Goal: Task Accomplishment & Management: Complete application form

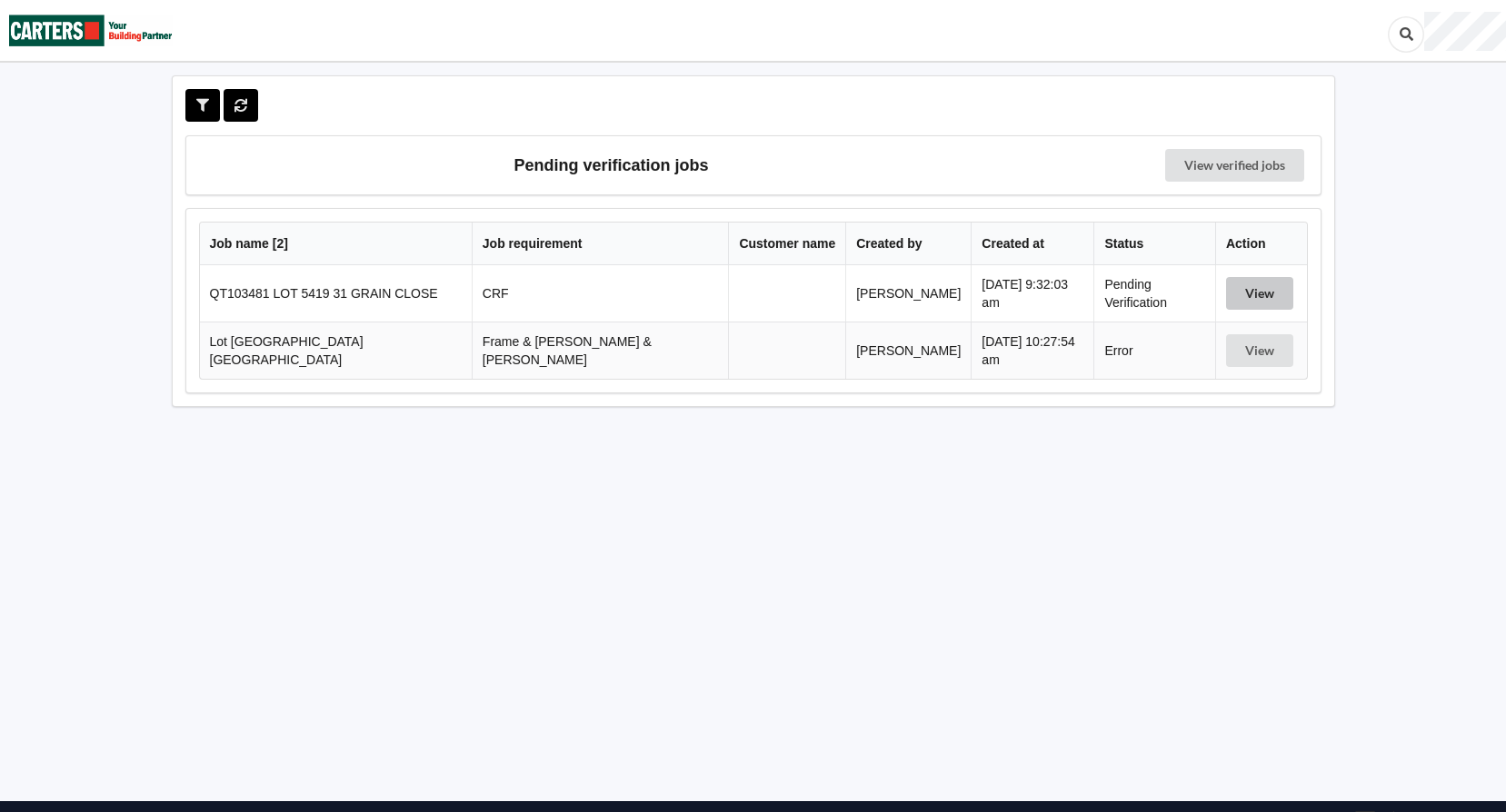
click at [1226, 294] on button "View" at bounding box center [1259, 293] width 67 height 32
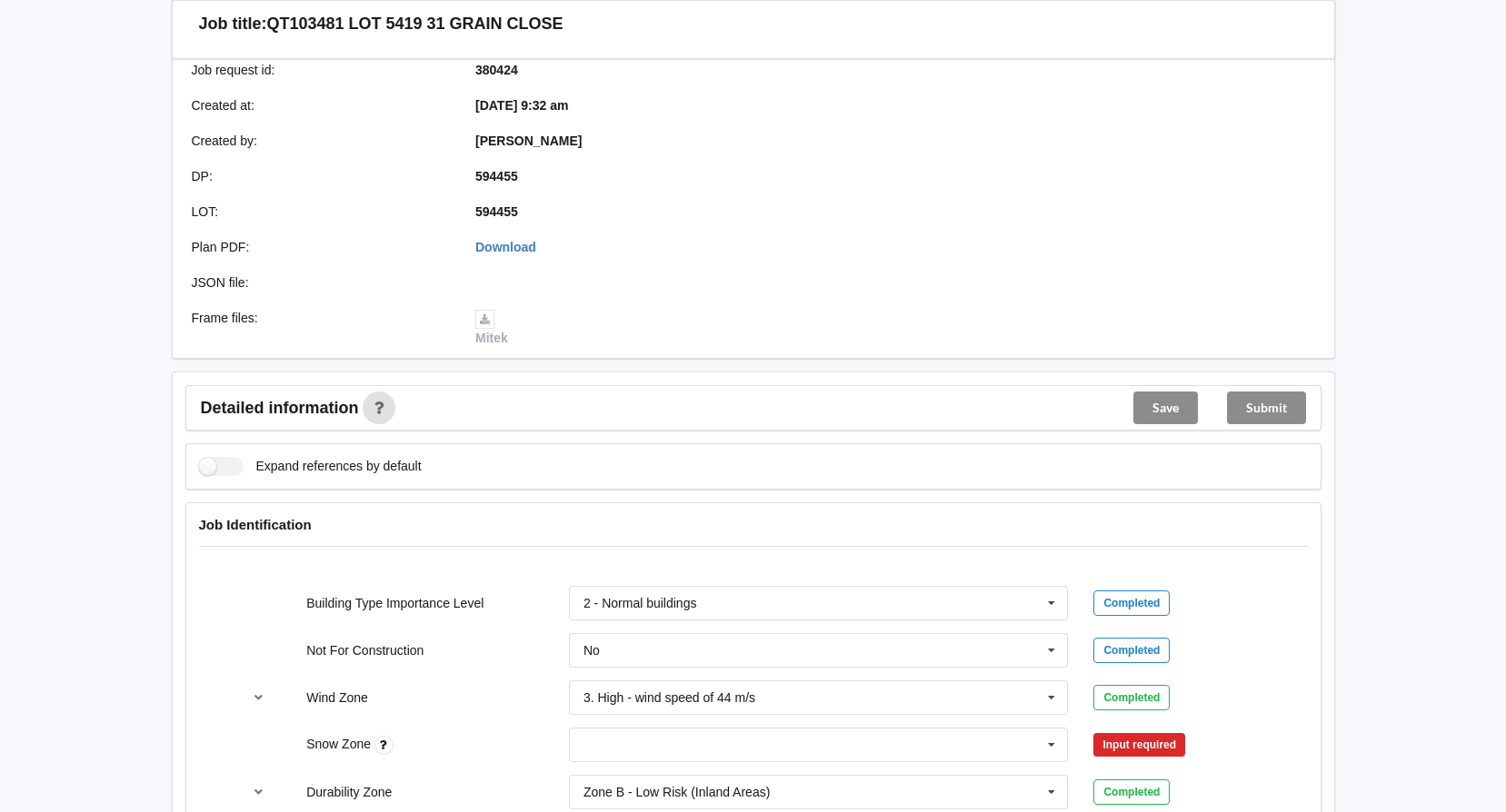
scroll to position [363, 0]
click at [1056, 747] on icon at bounding box center [1051, 746] width 28 height 33
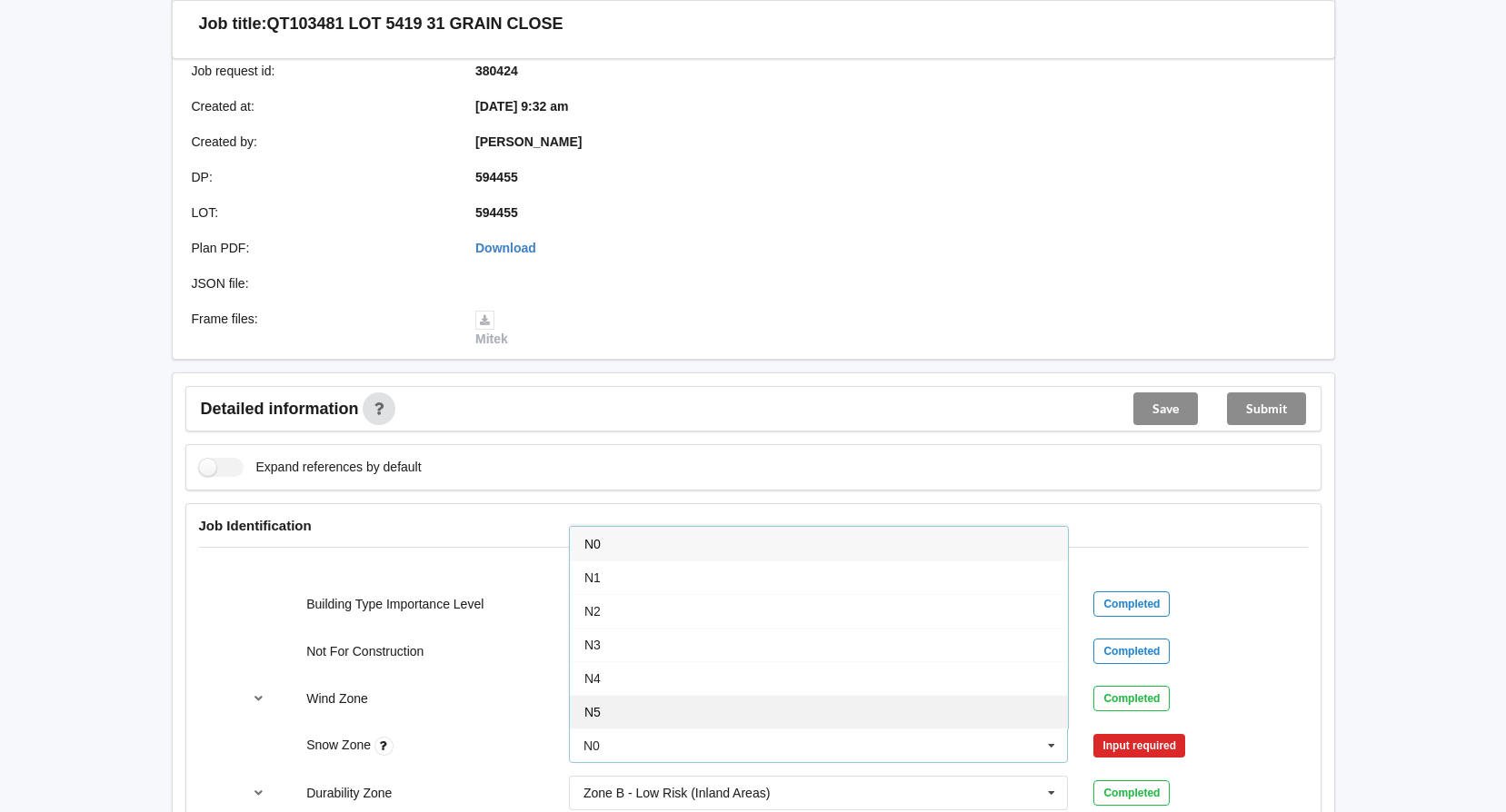
click at [835, 715] on div "N5" at bounding box center [818, 711] width 498 height 33
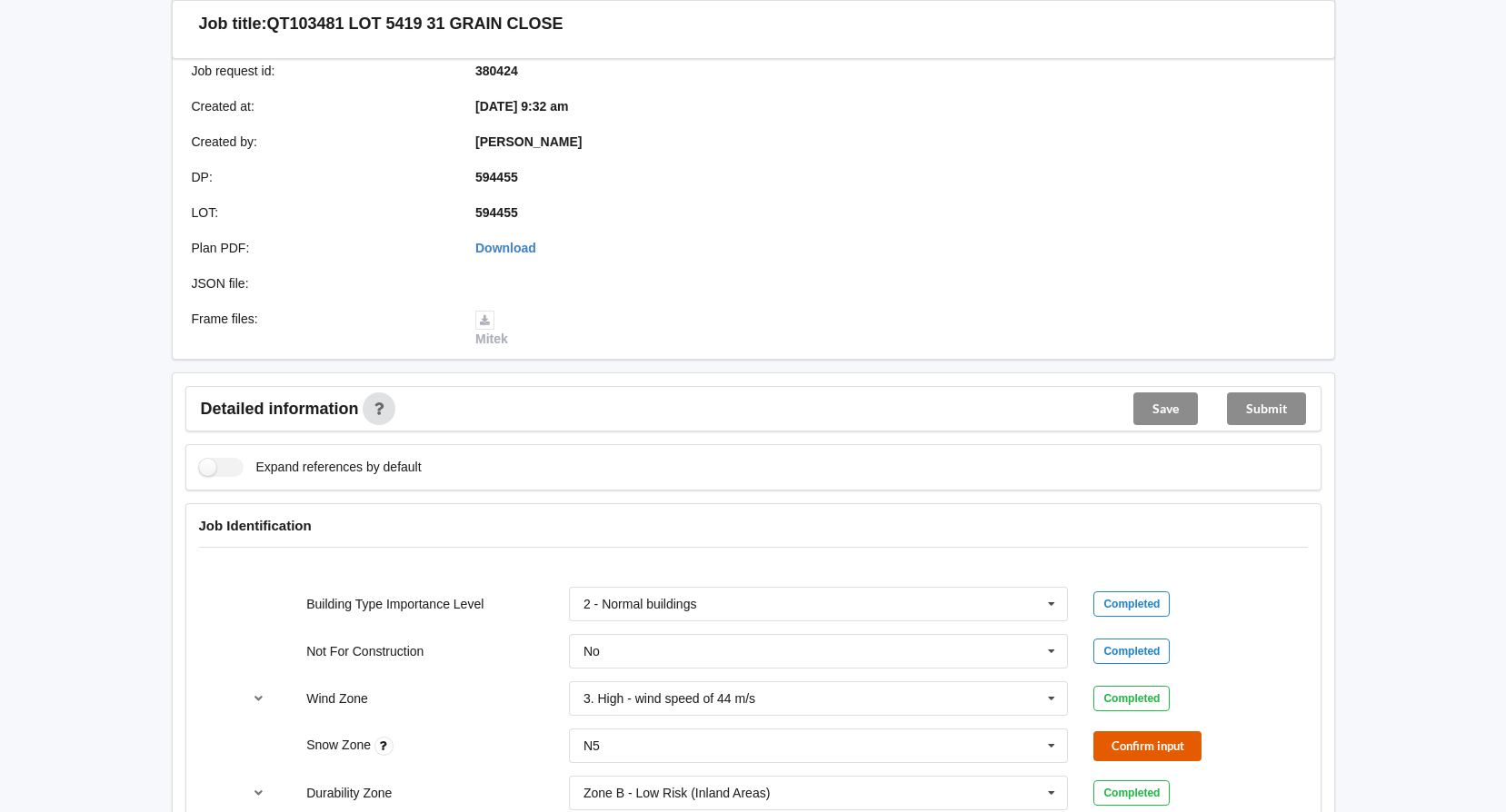
click at [1145, 741] on button "Confirm input" at bounding box center [1147, 746] width 108 height 30
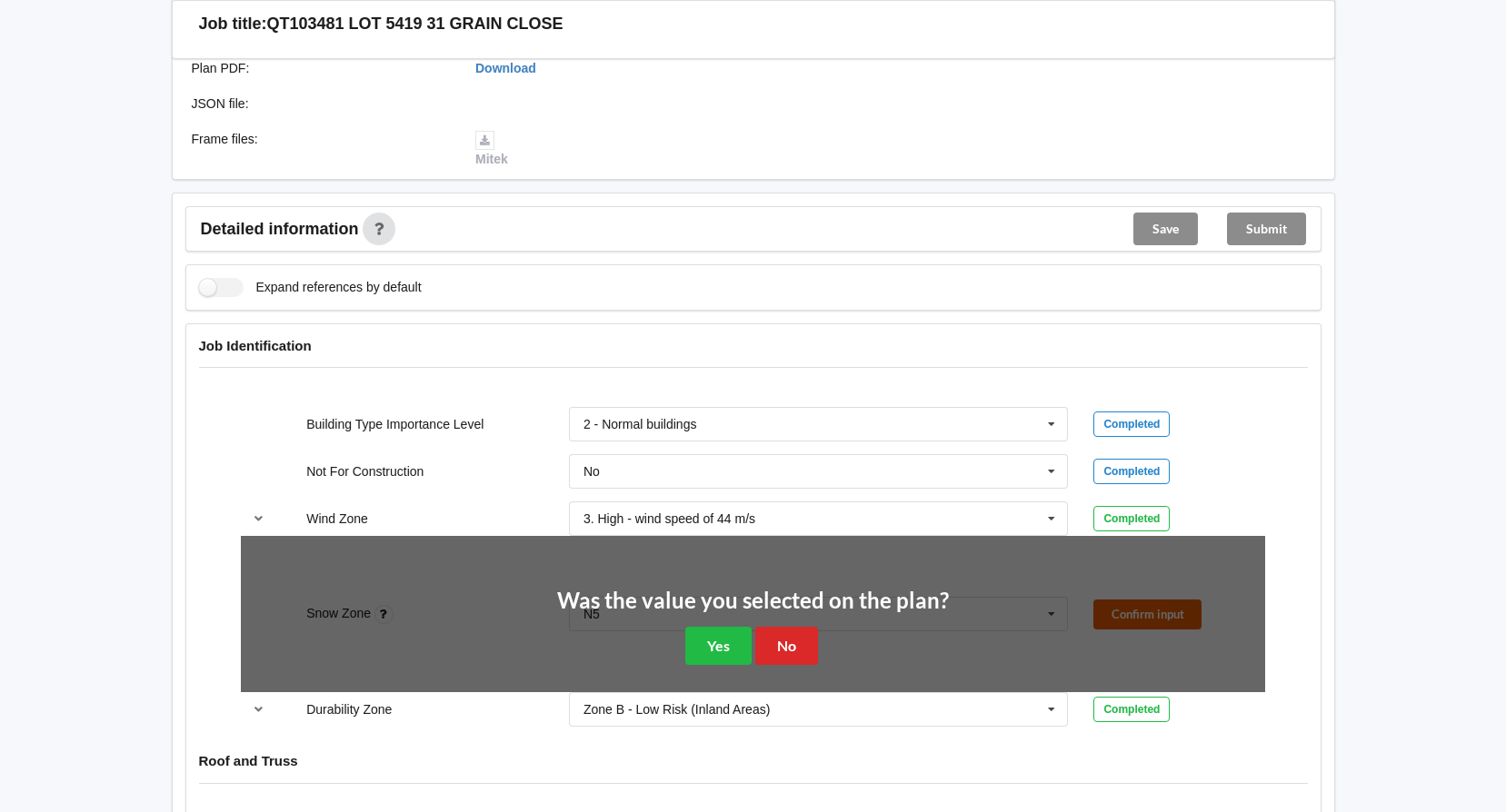
scroll to position [545, 0]
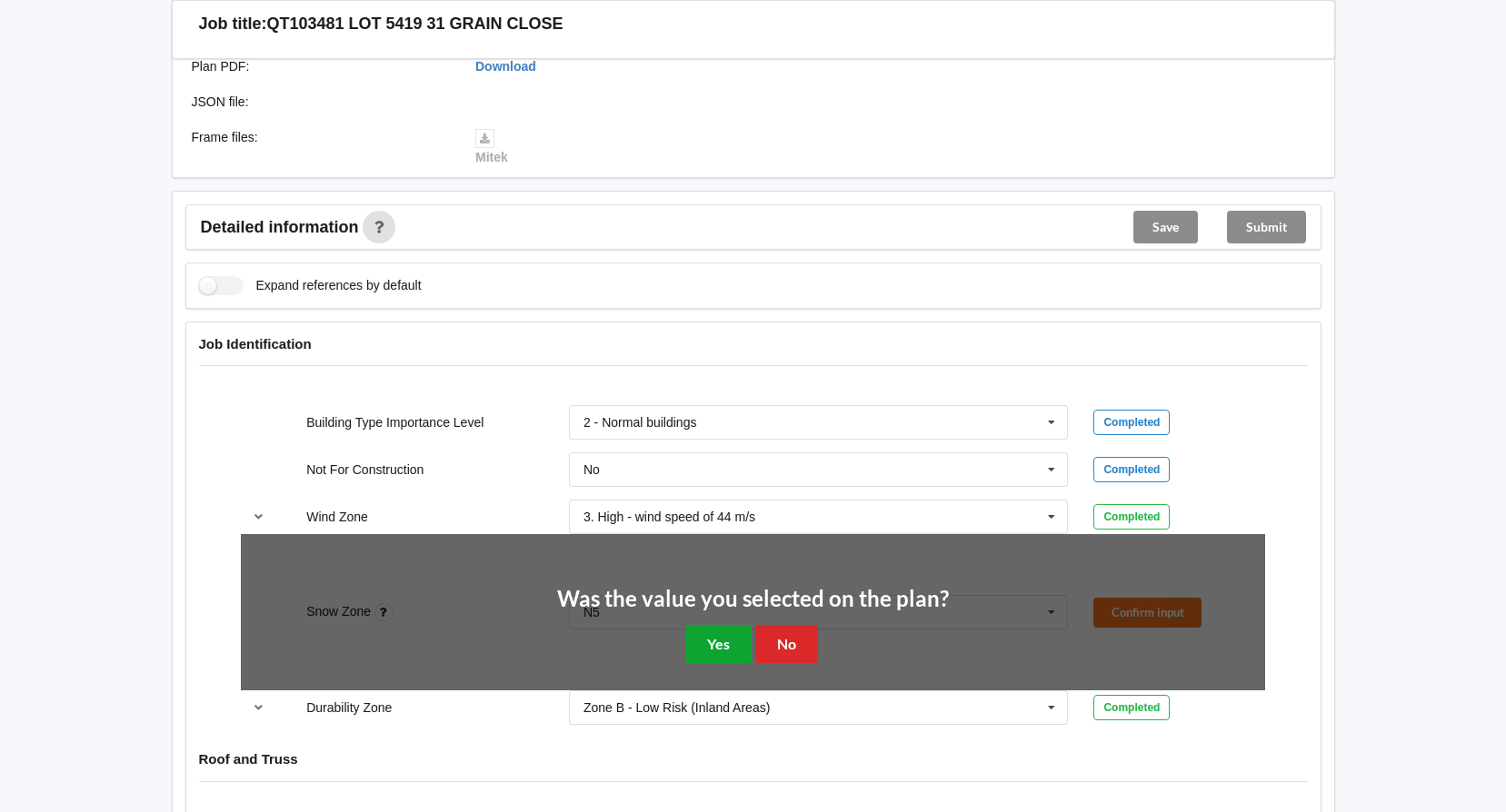
click at [728, 657] on button "Yes" at bounding box center [718, 643] width 66 height 37
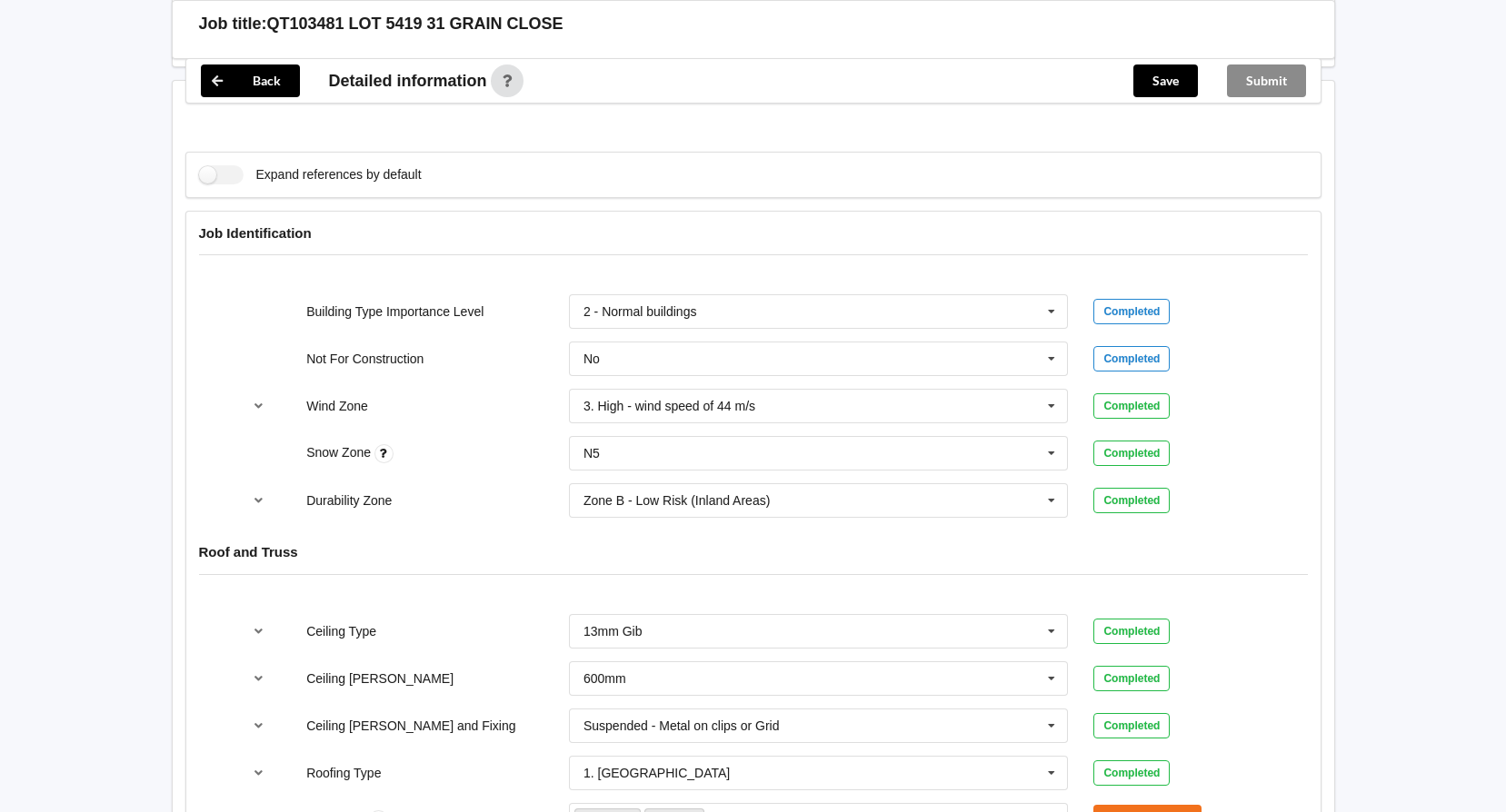
scroll to position [908, 0]
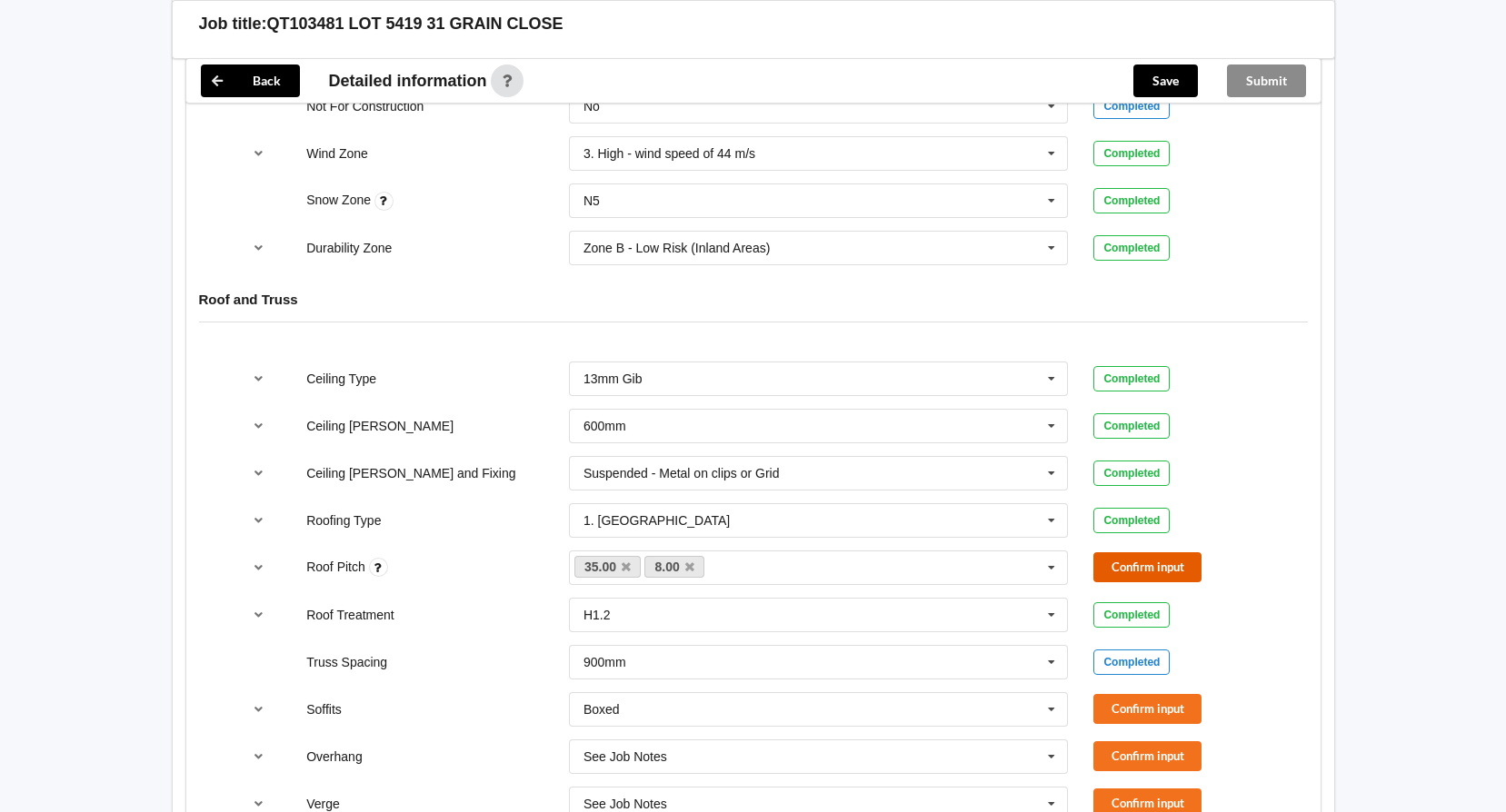
click at [1125, 559] on button "Confirm input" at bounding box center [1147, 566] width 108 height 30
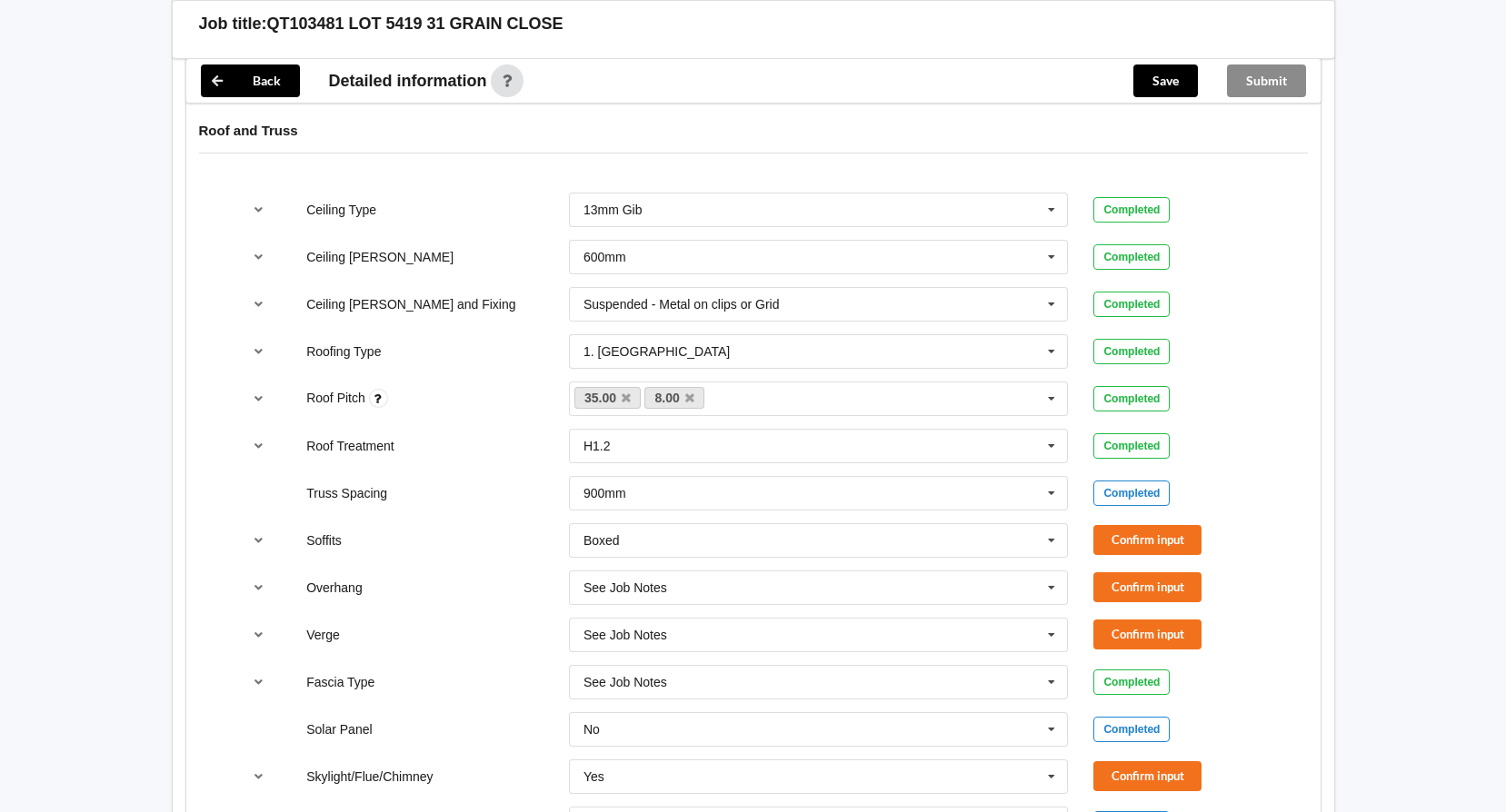
scroll to position [1090, 0]
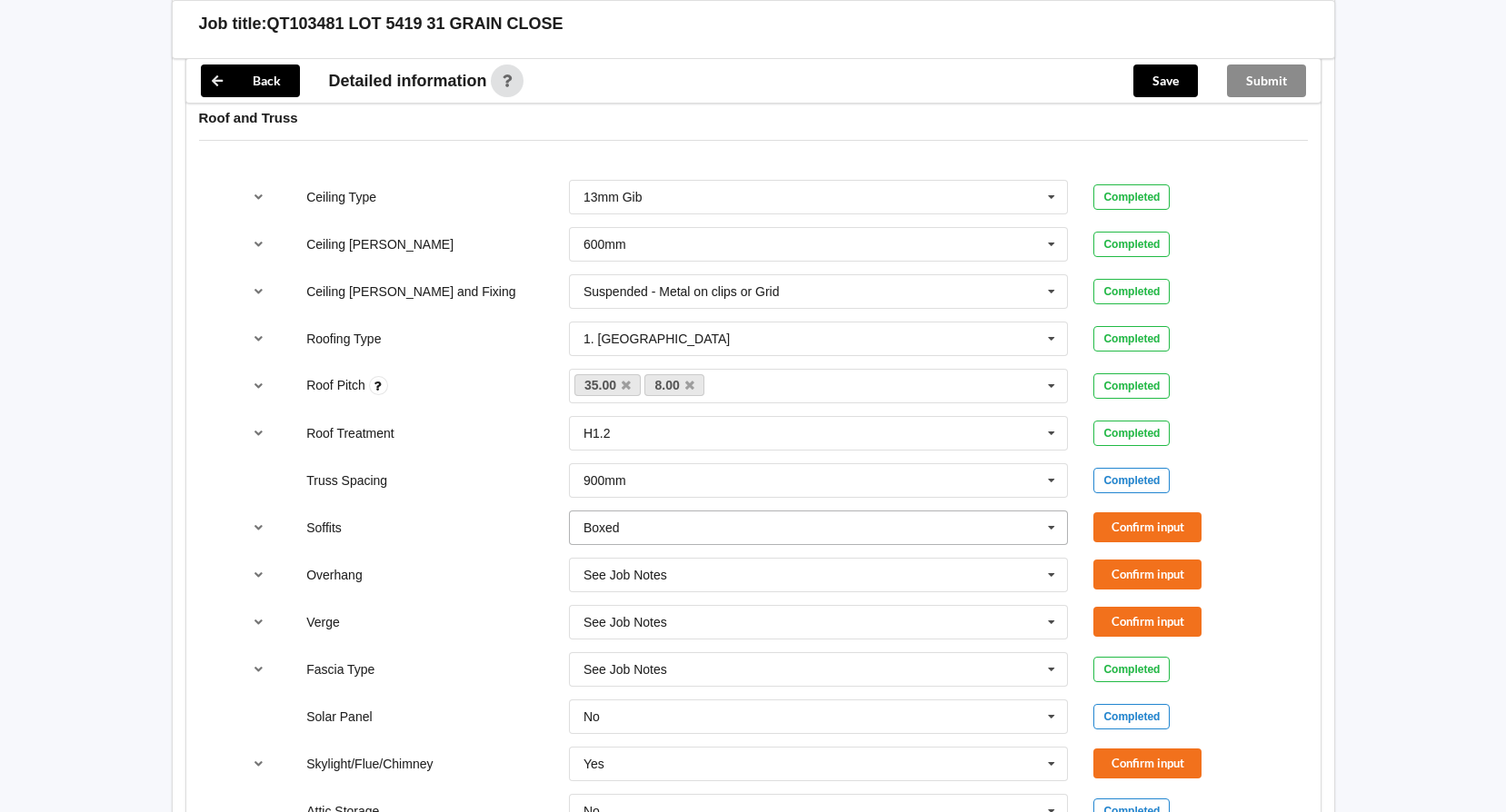
click at [1048, 530] on icon at bounding box center [1051, 527] width 28 height 33
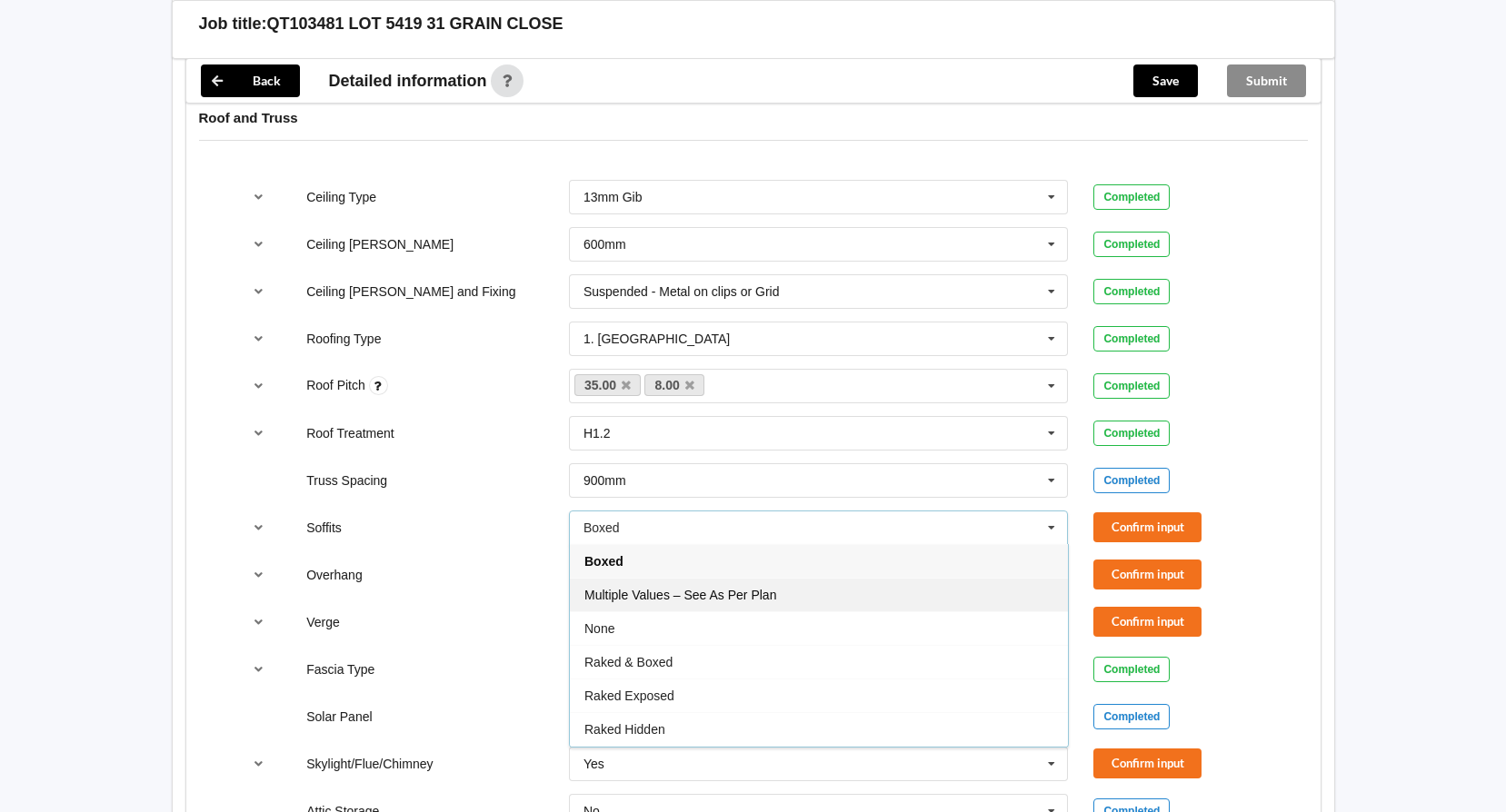
click at [821, 596] on div "Multiple Values – See As Per Plan" at bounding box center [818, 594] width 498 height 33
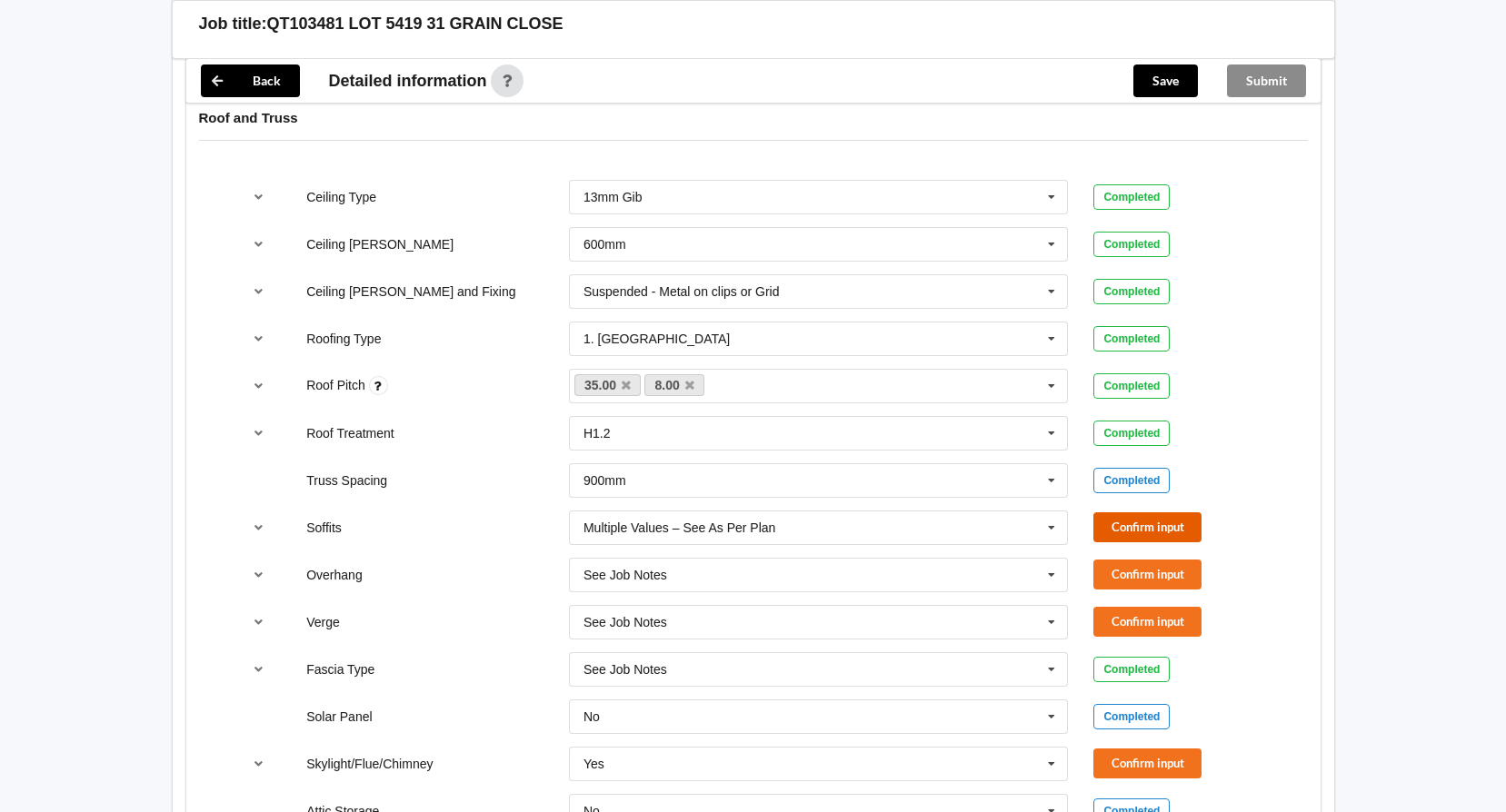
click at [1143, 528] on button "Confirm input" at bounding box center [1147, 526] width 108 height 30
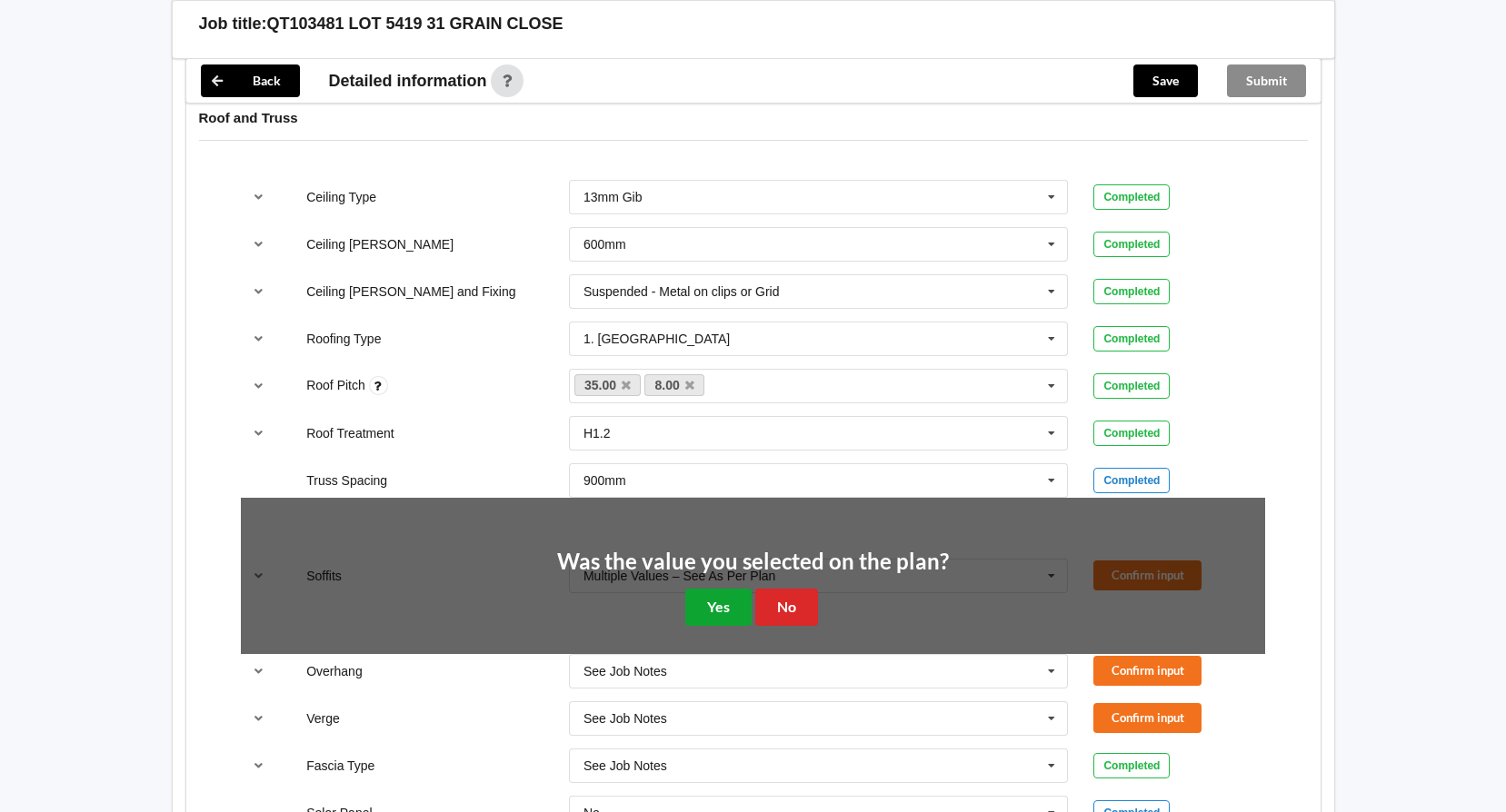
click at [731, 592] on button "Yes" at bounding box center [718, 607] width 66 height 37
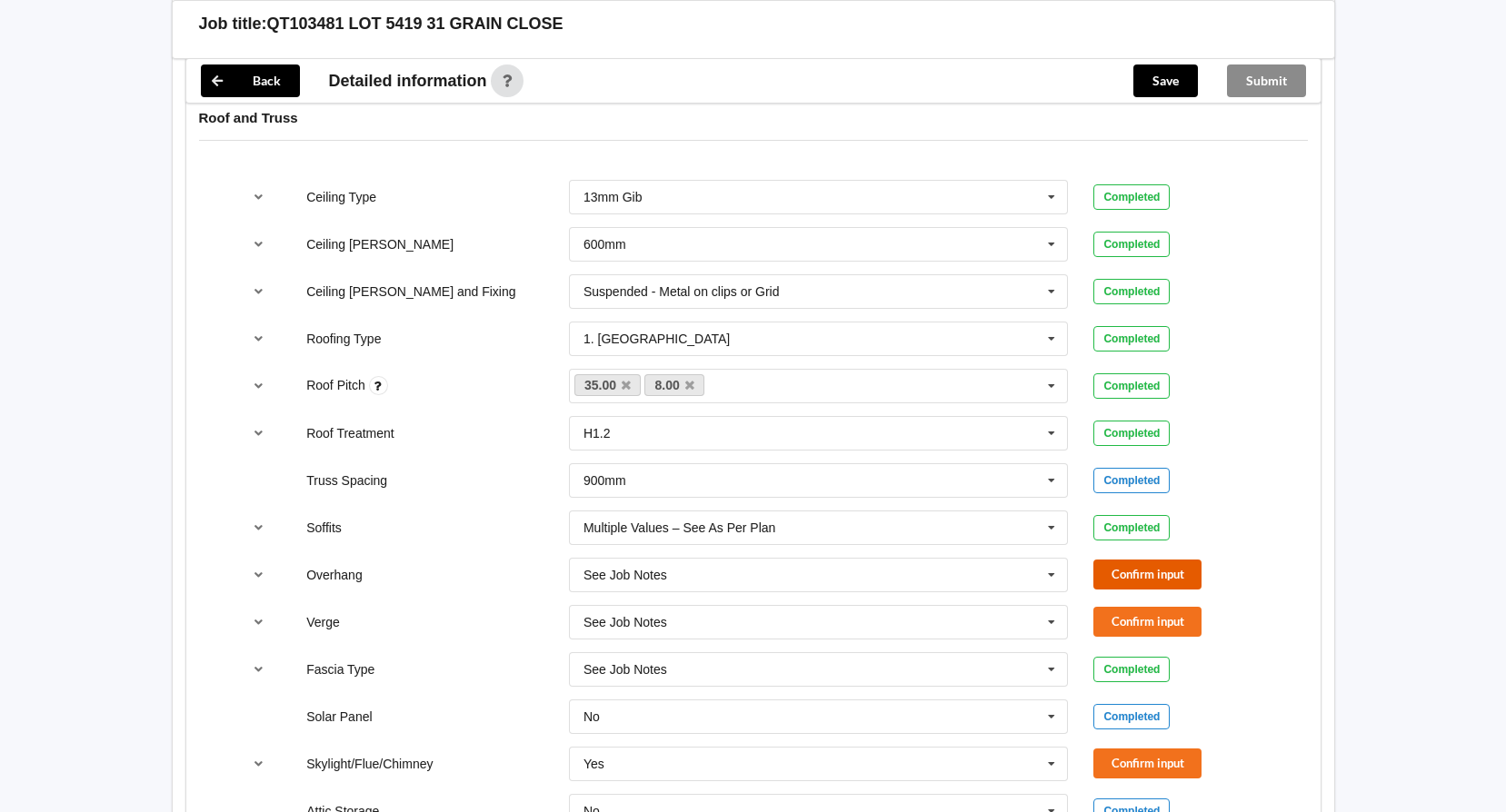
click at [1152, 579] on button "Confirm input" at bounding box center [1147, 574] width 108 height 30
click at [1140, 618] on button "Confirm input" at bounding box center [1147, 621] width 108 height 30
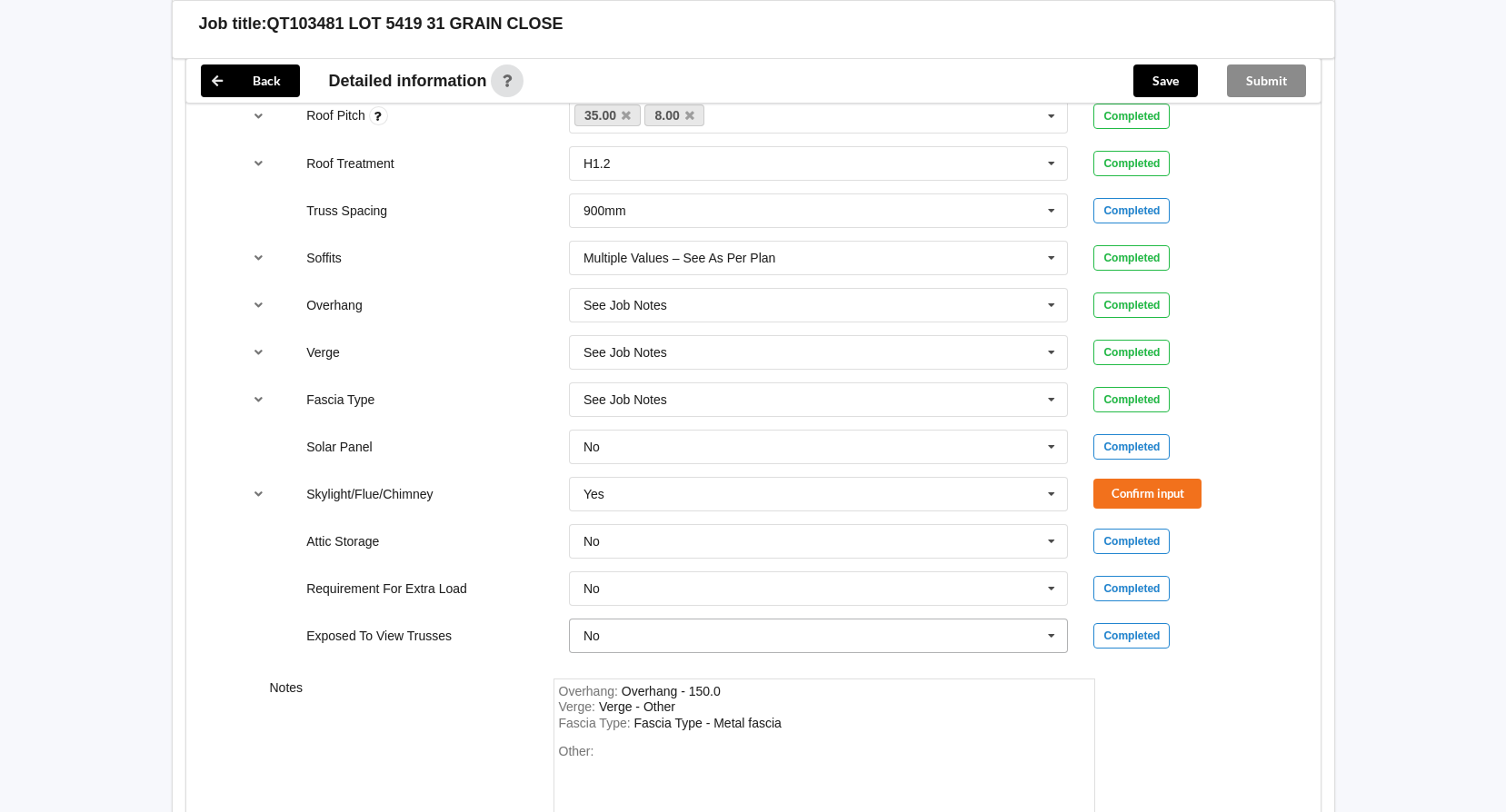
scroll to position [1362, 0]
click at [1058, 489] on icon at bounding box center [1051, 491] width 28 height 33
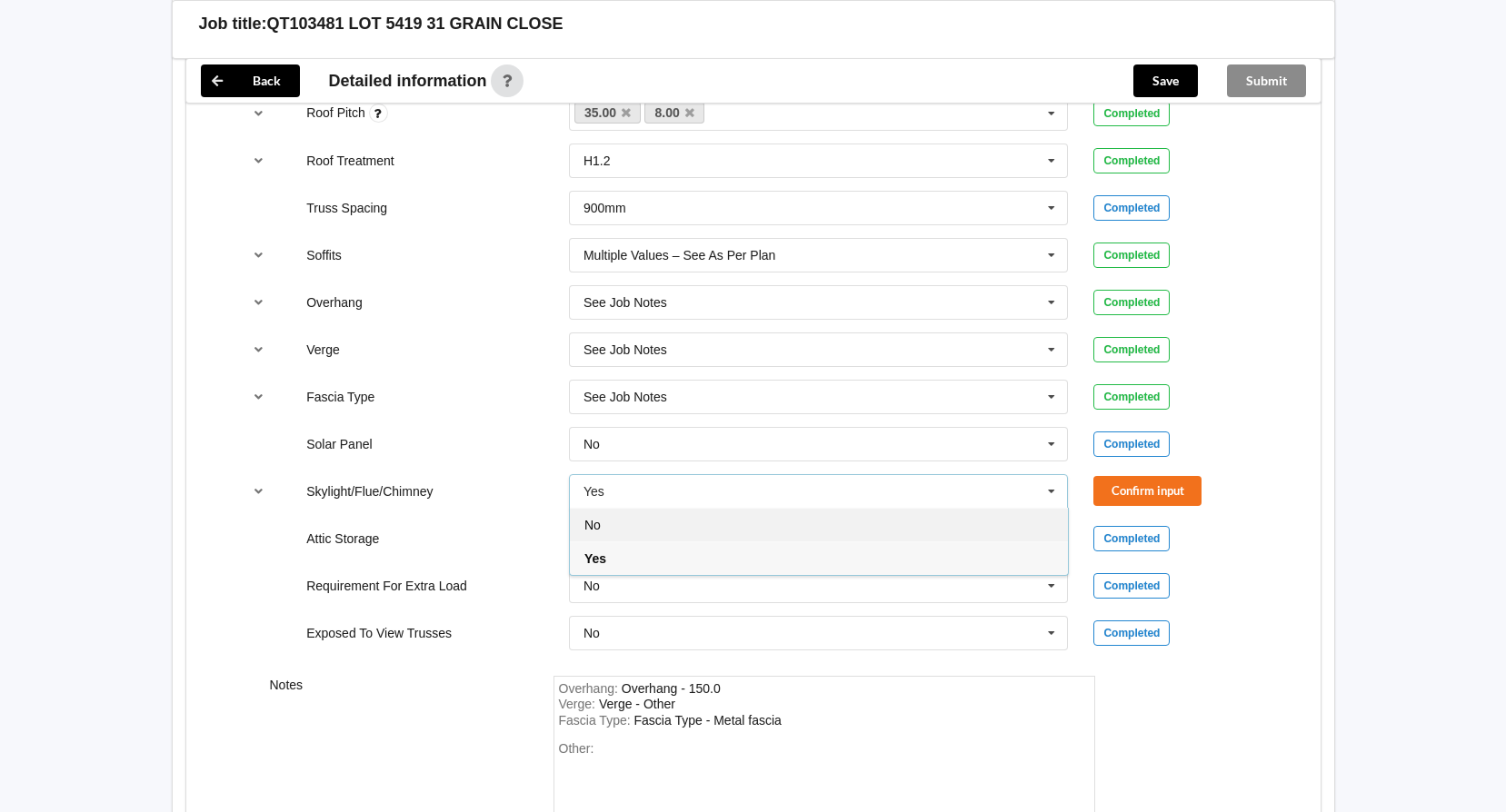
click at [855, 529] on div "No" at bounding box center [818, 524] width 498 height 33
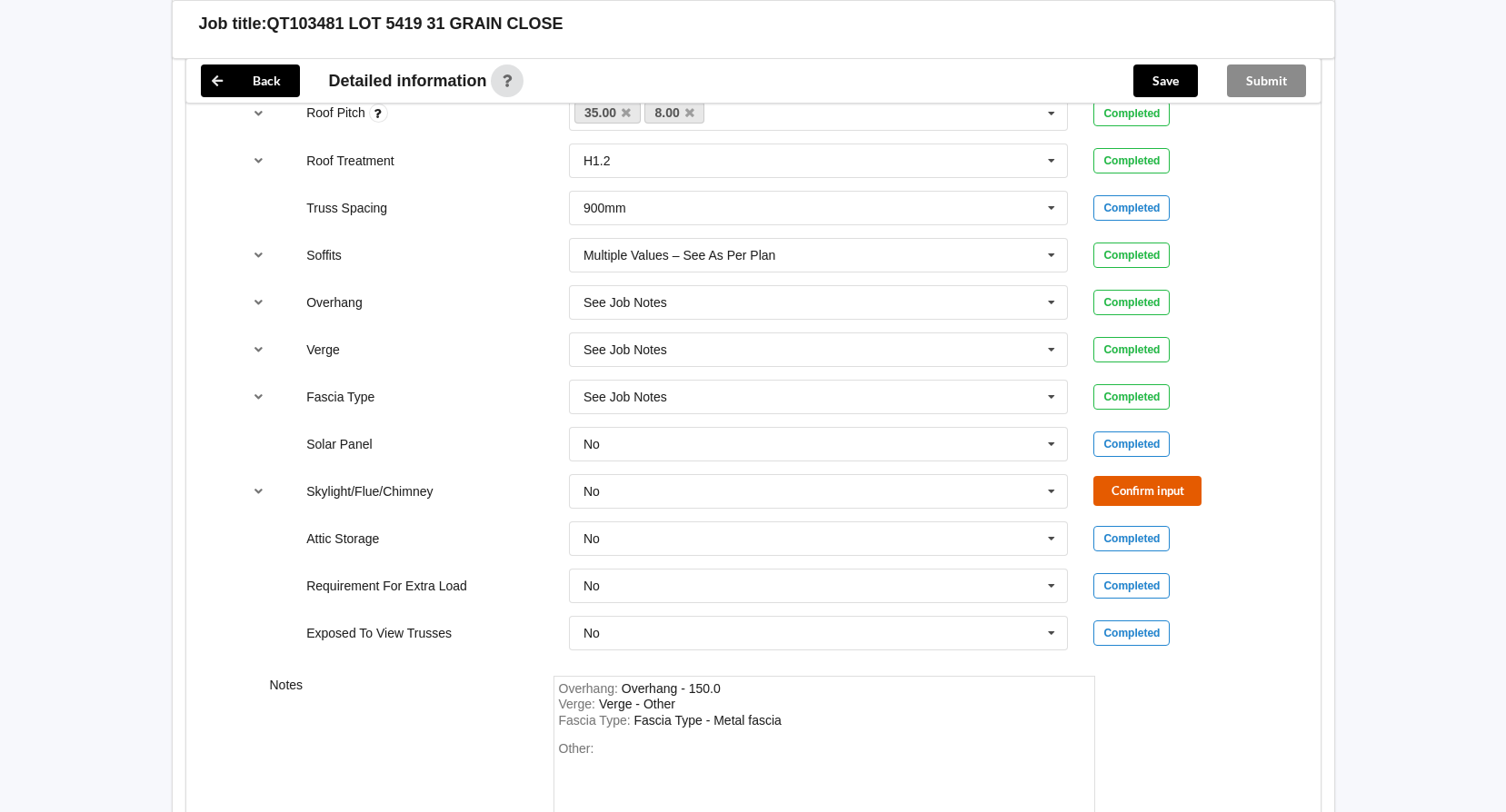
click at [1119, 484] on button "Confirm input" at bounding box center [1147, 490] width 108 height 30
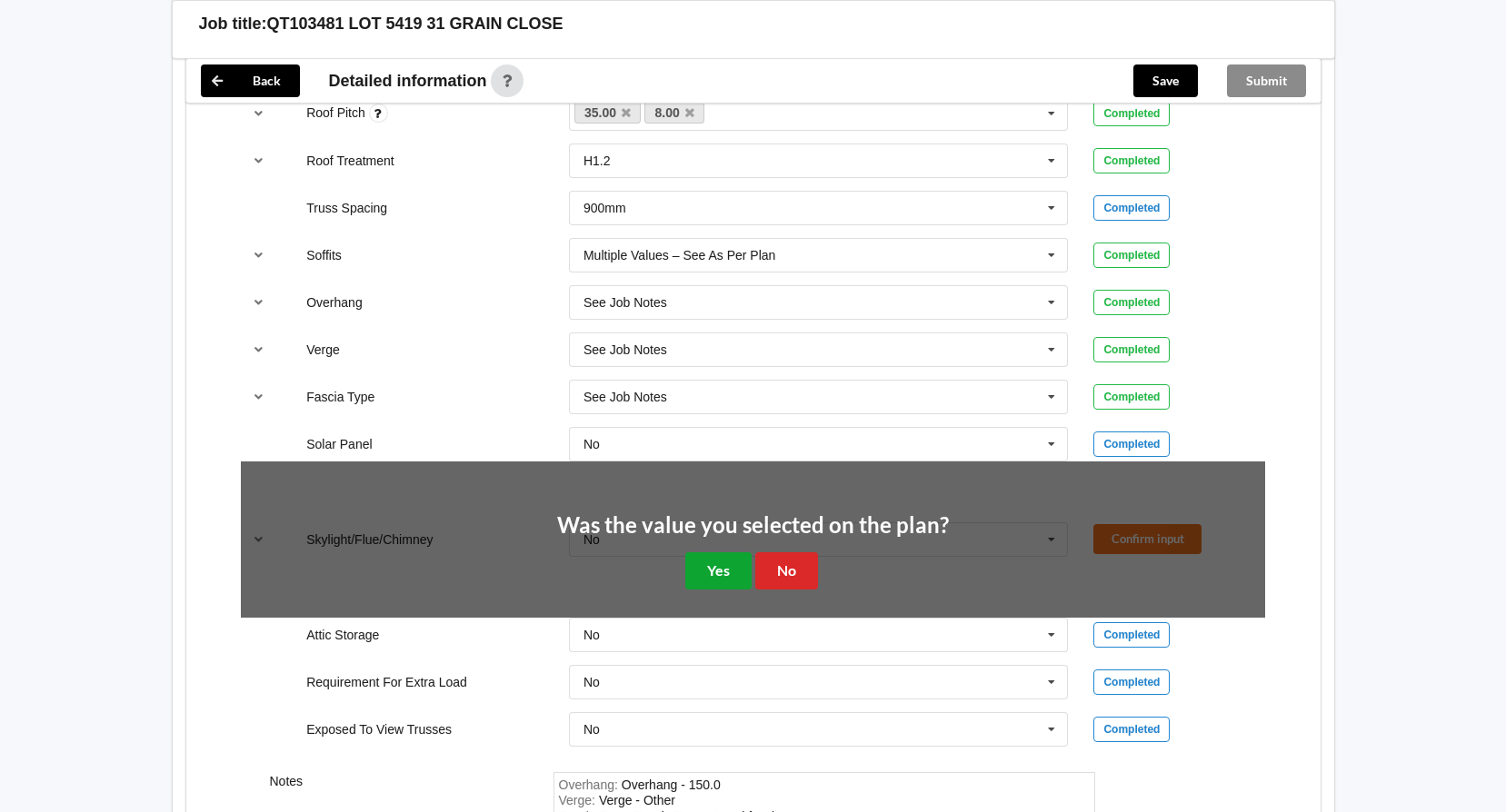
click at [721, 580] on button "Yes" at bounding box center [718, 570] width 66 height 37
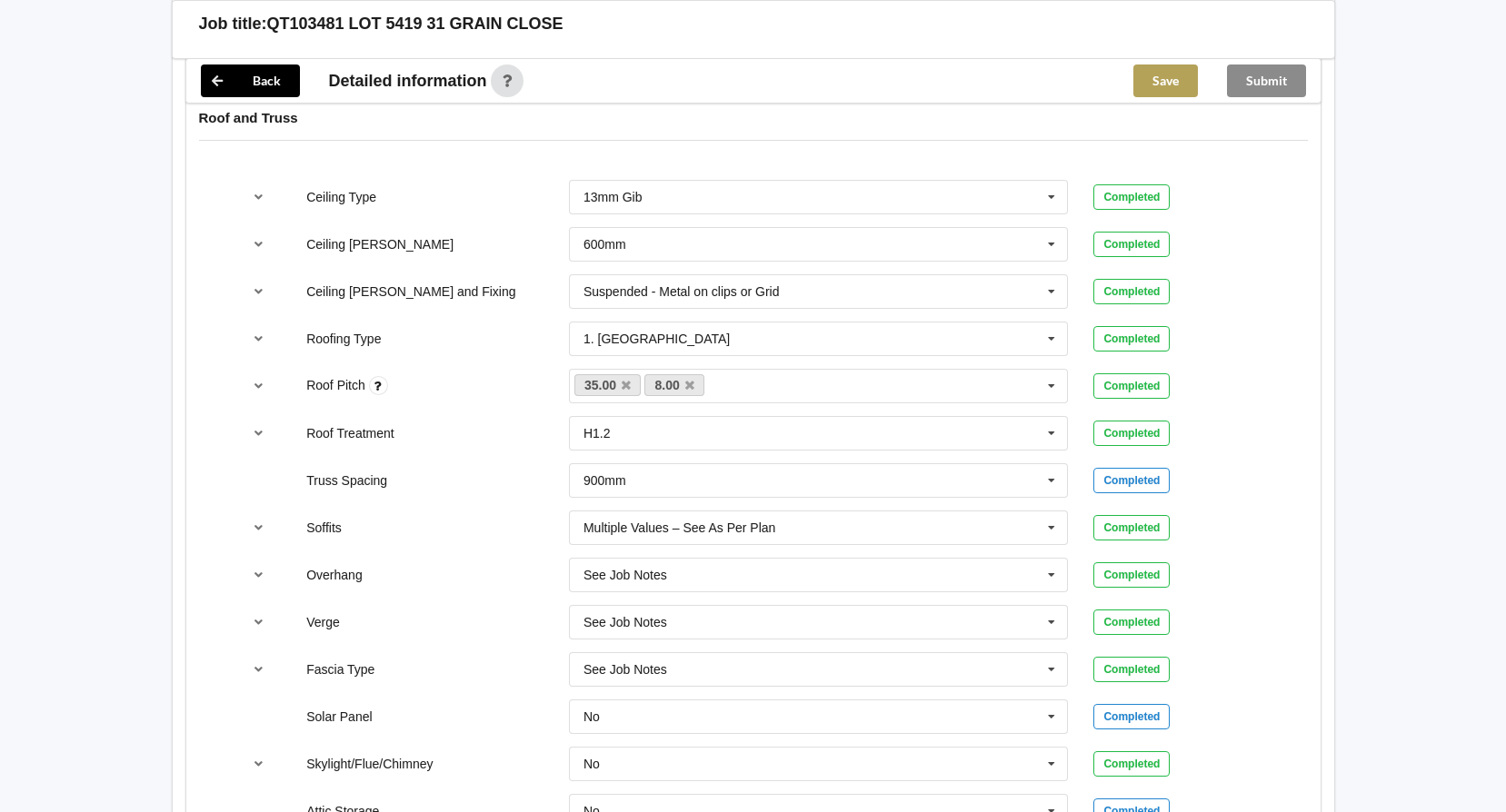
click at [1166, 87] on button "Save" at bounding box center [1166, 81] width 65 height 32
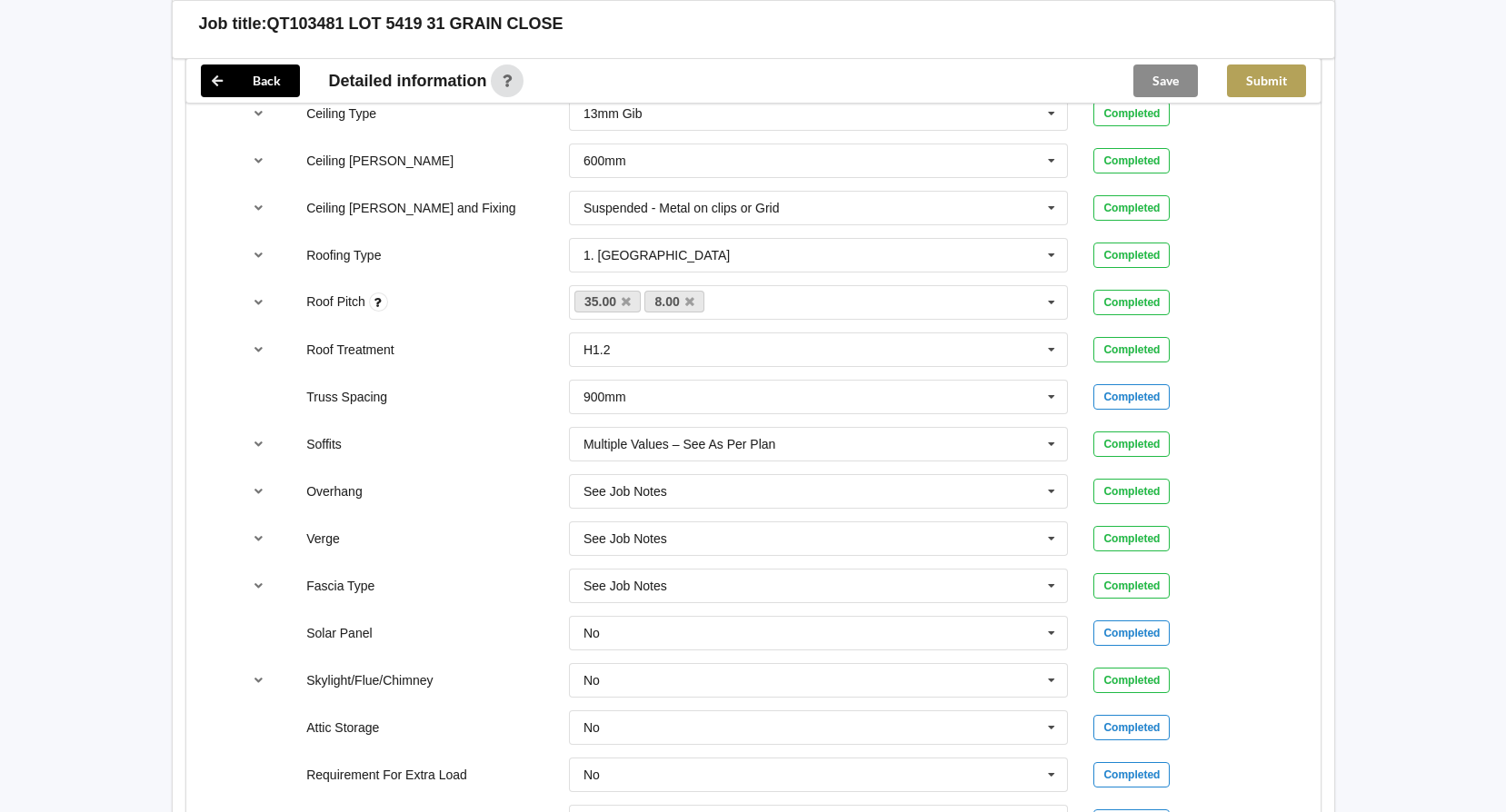
click at [1246, 84] on button "Submit" at bounding box center [1266, 81] width 79 height 32
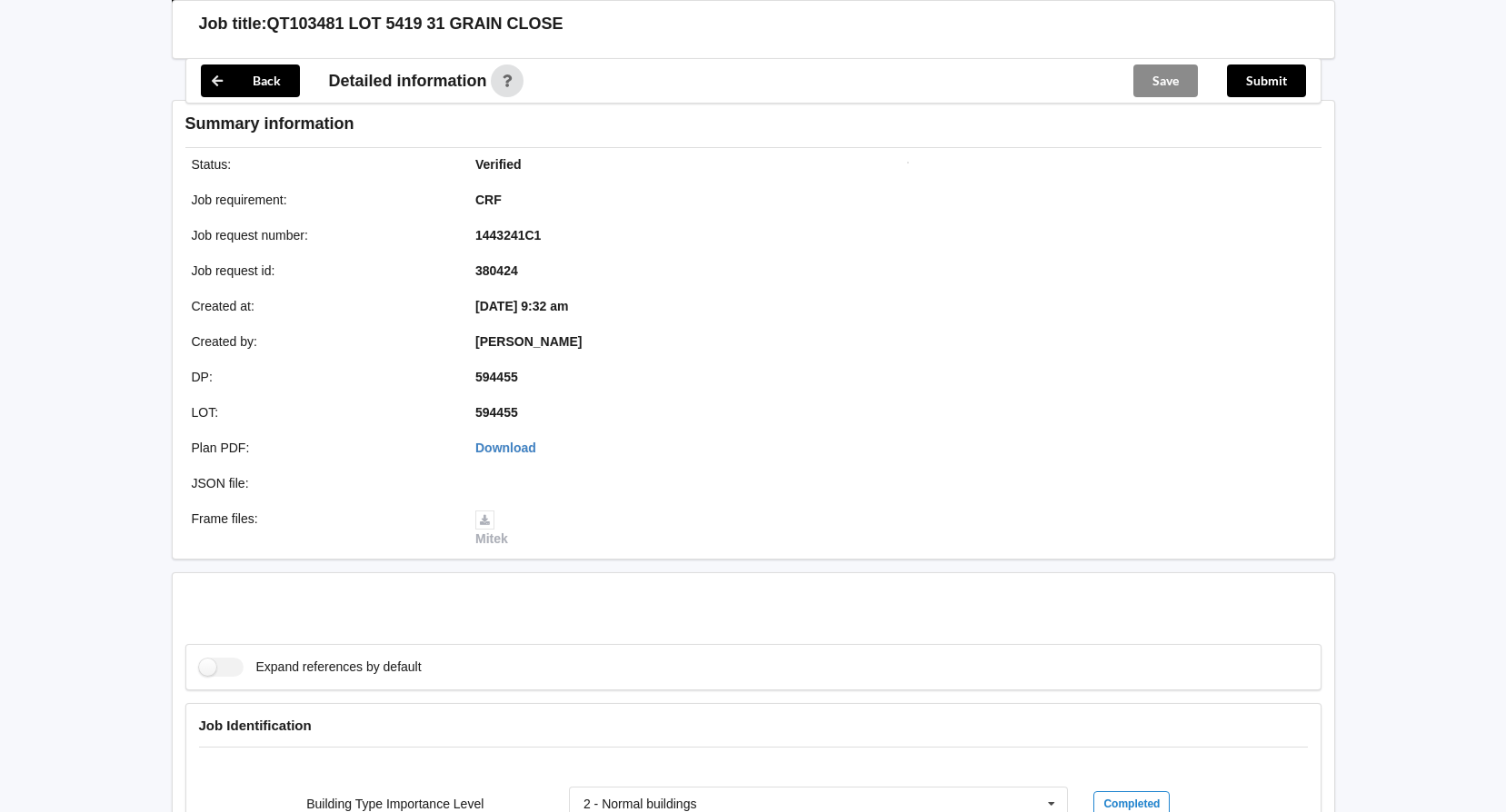
scroll to position [1090, 0]
